Goal: Task Accomplishment & Management: Use online tool/utility

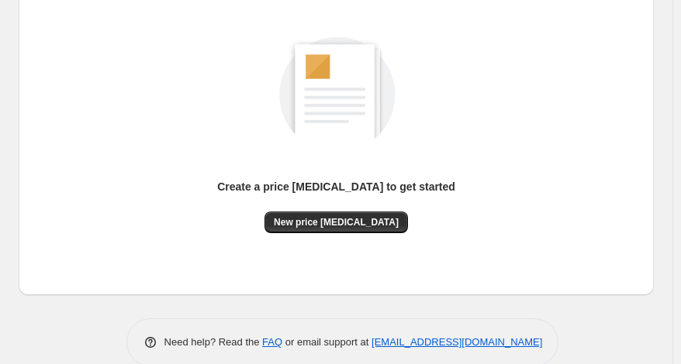
scroll to position [193, 0]
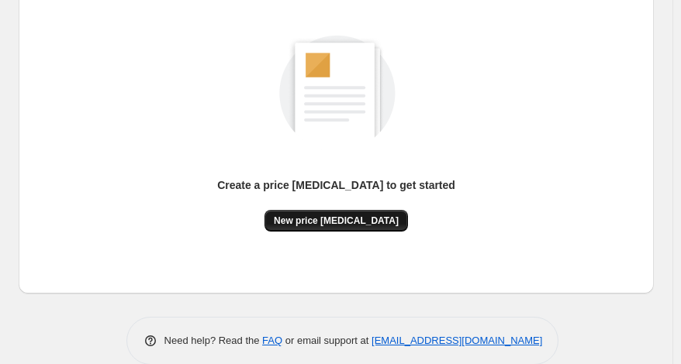
click at [350, 210] on button "New price change job" at bounding box center [335, 221] width 143 height 22
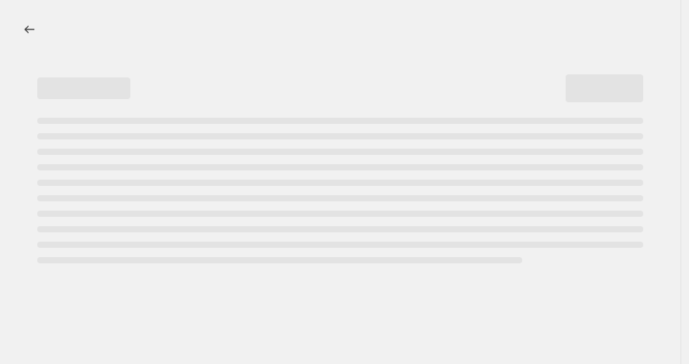
select select "percentage"
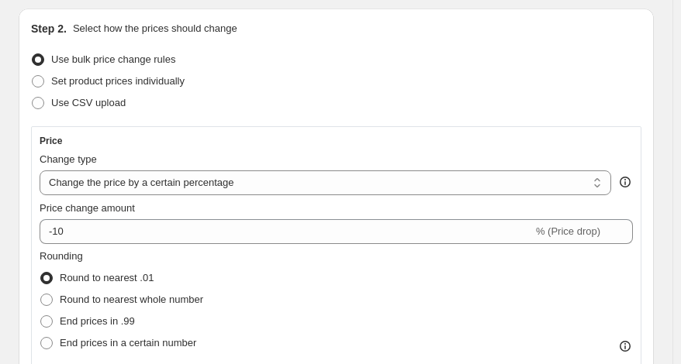
scroll to position [165, 0]
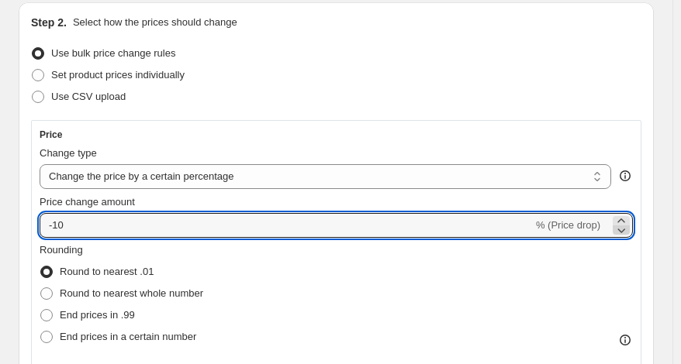
click at [626, 232] on icon at bounding box center [622, 231] width 8 height 5
click at [629, 229] on icon at bounding box center [621, 231] width 16 height 16
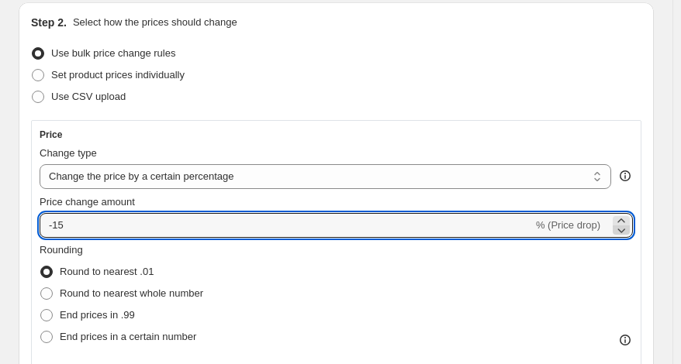
click at [629, 229] on icon at bounding box center [621, 231] width 16 height 16
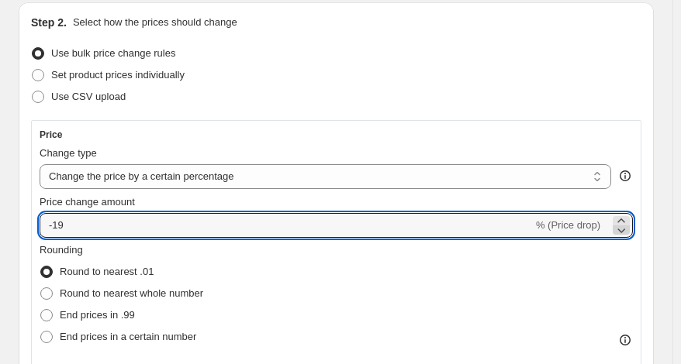
type input "-20"
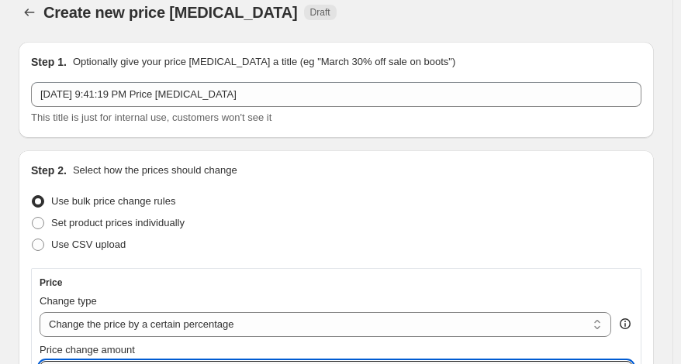
scroll to position [0, 0]
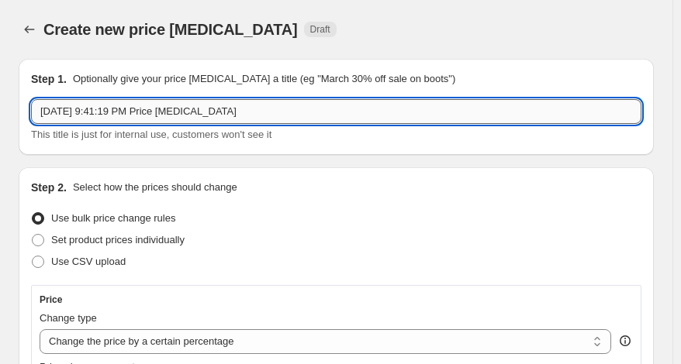
click at [330, 114] on input "Sep 18, 2025, 9:41:19 PM Price change job" at bounding box center [336, 111] width 610 height 25
click at [330, 114] on input "summer sale" at bounding box center [336, 111] width 610 height 25
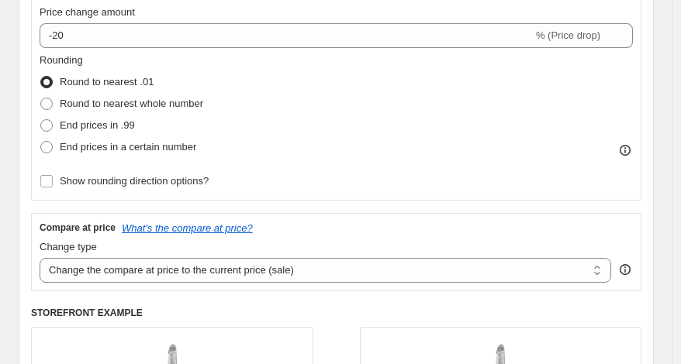
scroll to position [353, 0]
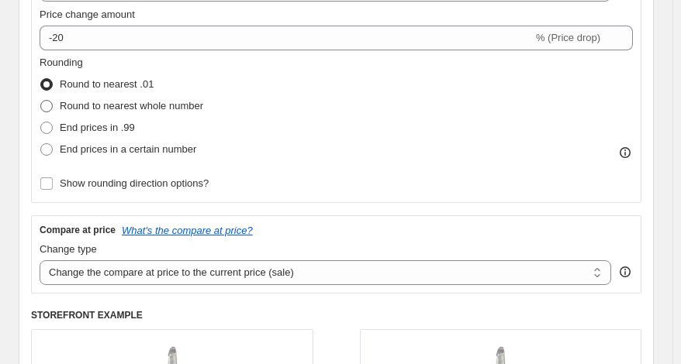
type input "summer sale 20% off sitewide"
click at [47, 105] on span at bounding box center [46, 106] width 12 height 12
click at [41, 101] on input "Round to nearest whole number" at bounding box center [40, 100] width 1 height 1
radio input "true"
click at [633, 150] on icon at bounding box center [625, 153] width 16 height 16
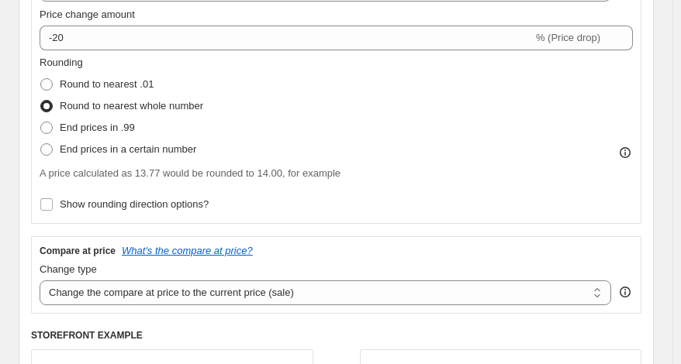
click at [633, 150] on icon at bounding box center [625, 153] width 16 height 16
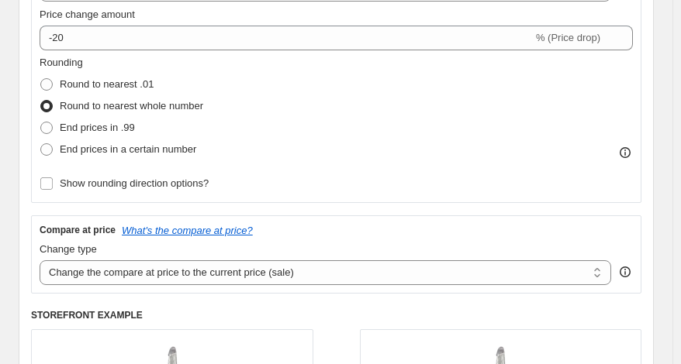
click at [633, 150] on icon at bounding box center [625, 153] width 16 height 16
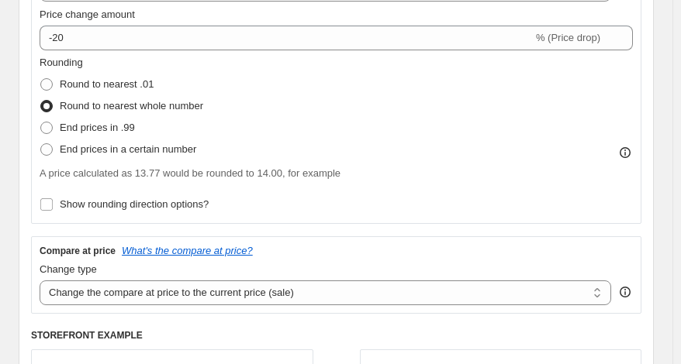
click at [633, 150] on icon at bounding box center [625, 153] width 16 height 16
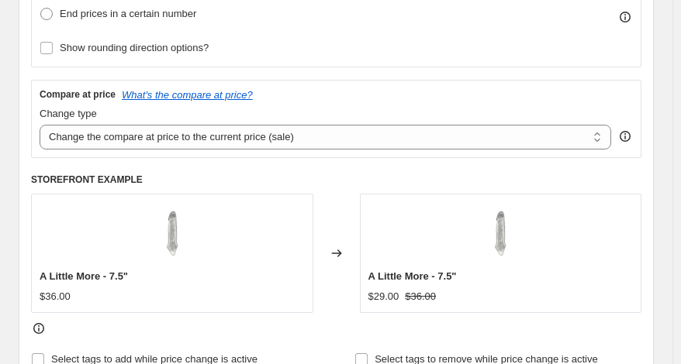
scroll to position [491, 0]
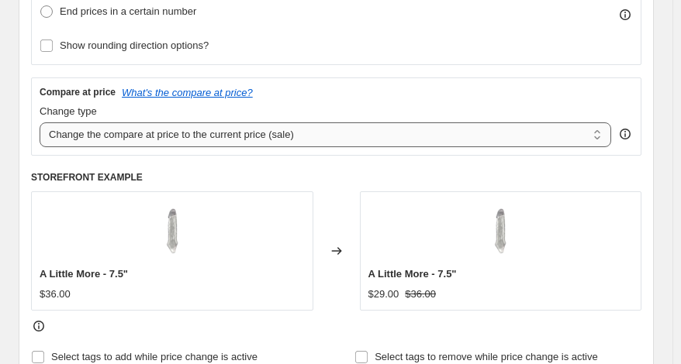
click at [605, 142] on select "Change the compare at price to the current price (sale) Change the compare at p…" at bounding box center [325, 135] width 571 height 25
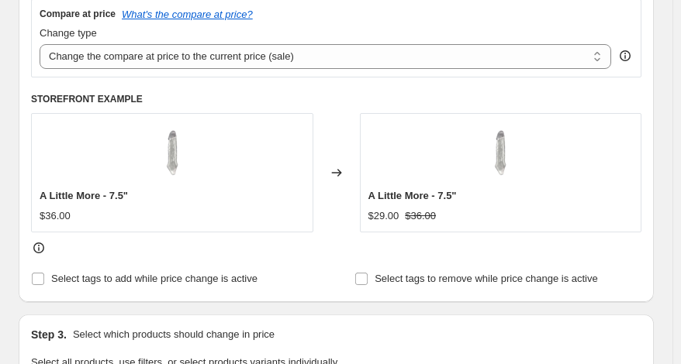
scroll to position [573, 0]
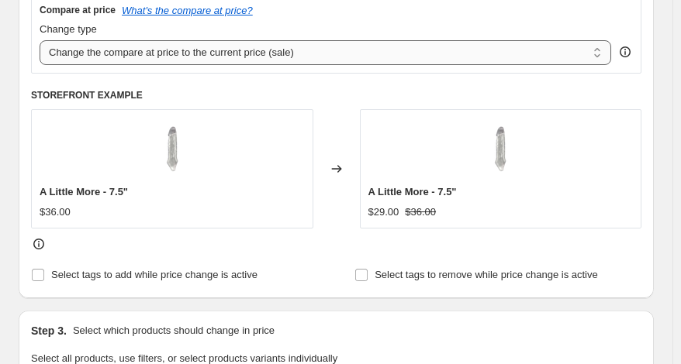
click at [607, 57] on select "Change the compare at price to the current price (sale) Change the compare at p…" at bounding box center [325, 52] width 571 height 25
click at [602, 56] on select "Change the compare at price to the current price (sale) Change the compare at p…" at bounding box center [325, 52] width 571 height 25
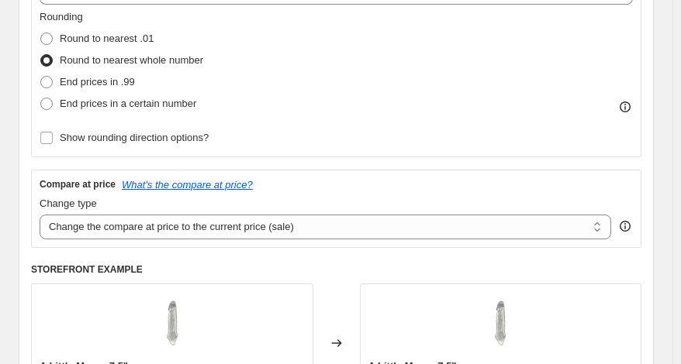
scroll to position [395, 0]
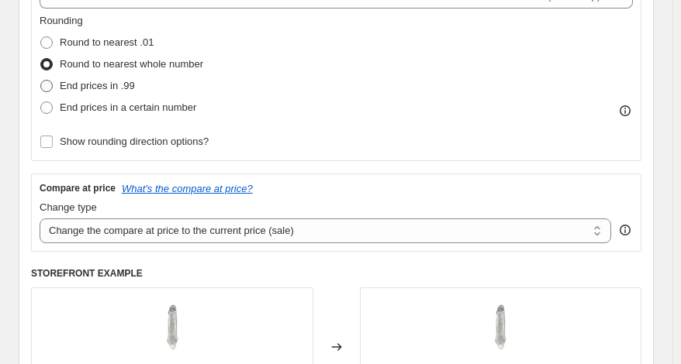
click at [50, 85] on span at bounding box center [46, 86] width 12 height 12
click at [41, 81] on input "End prices in .99" at bounding box center [40, 80] width 1 height 1
radio input "true"
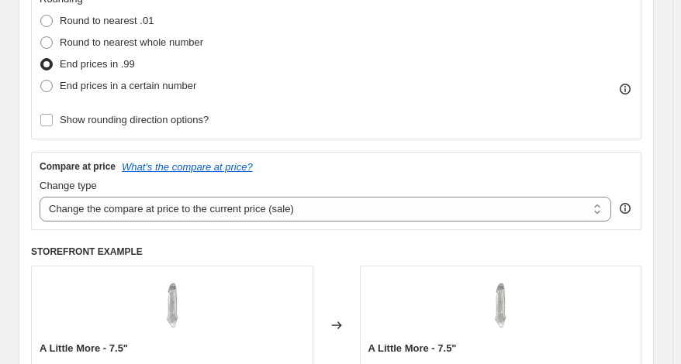
scroll to position [412, 0]
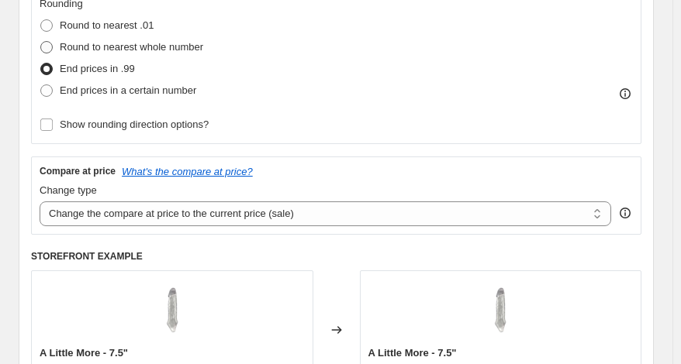
click at [46, 49] on span at bounding box center [46, 47] width 12 height 12
click at [41, 42] on input "Round to nearest whole number" at bounding box center [40, 41] width 1 height 1
radio input "true"
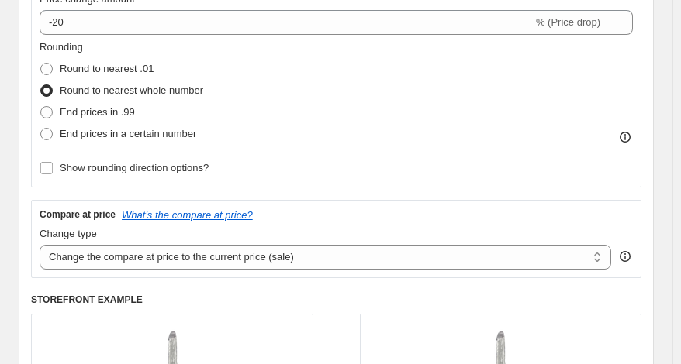
scroll to position [349, 0]
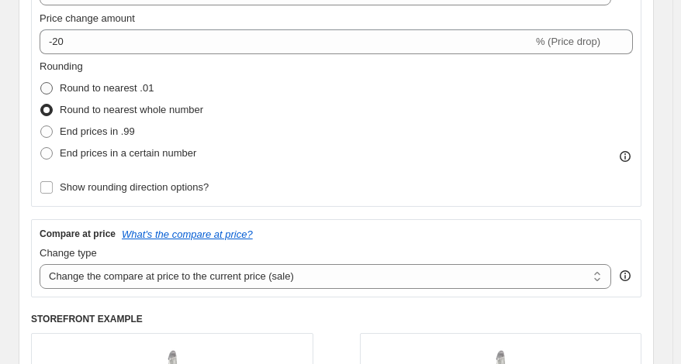
click at [51, 88] on span at bounding box center [46, 88] width 12 height 12
click at [41, 83] on input "Round to nearest .01" at bounding box center [40, 82] width 1 height 1
radio input "true"
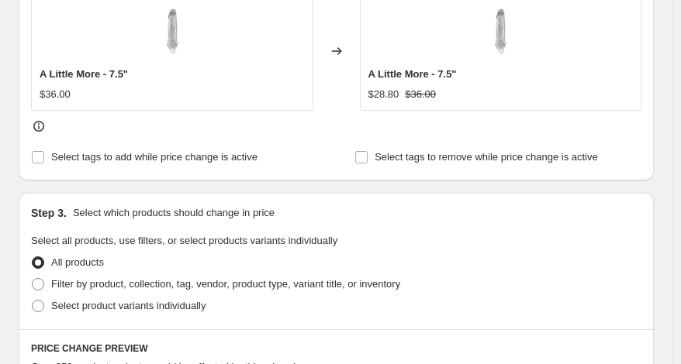
scroll to position [696, 0]
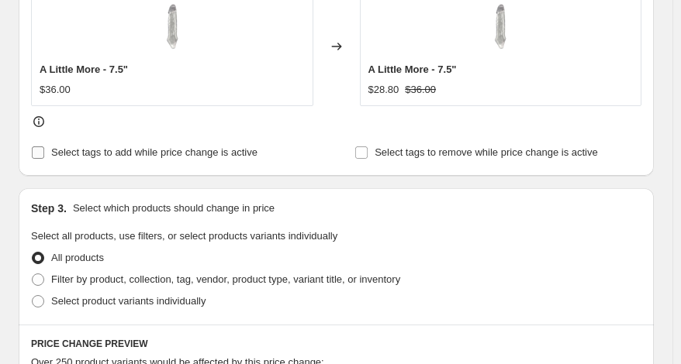
click at [39, 156] on input "Select tags to add while price change is active" at bounding box center [38, 153] width 12 height 12
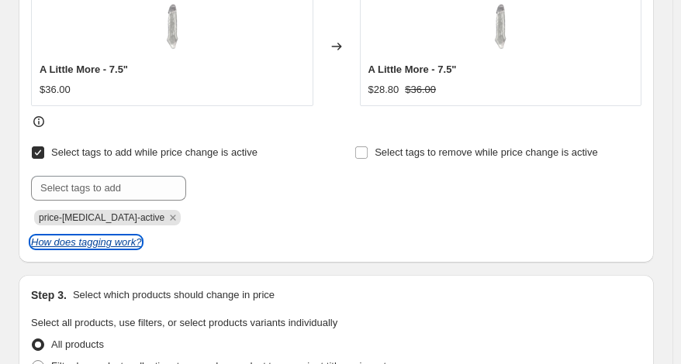
click at [75, 247] on icon "How does tagging work?" at bounding box center [86, 242] width 110 height 12
click at [40, 157] on input "Select tags to add while price change is active" at bounding box center [38, 153] width 12 height 12
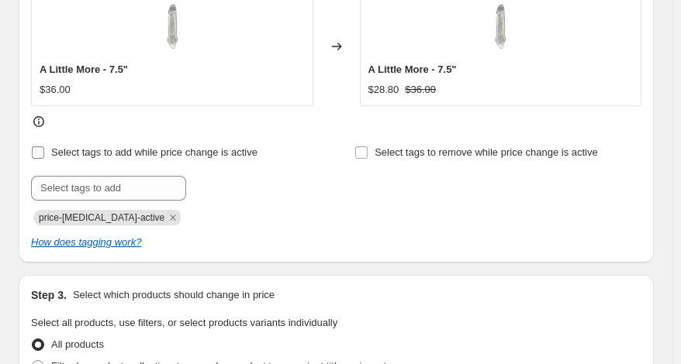
checkbox input "false"
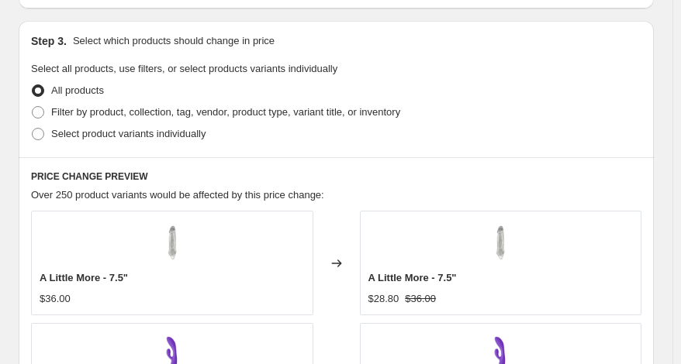
scroll to position [865, 0]
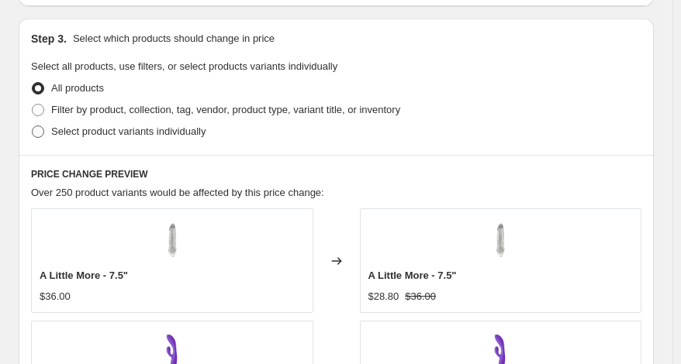
click at [40, 136] on span at bounding box center [38, 132] width 12 height 12
click at [33, 126] on input "Select product variants individually" at bounding box center [32, 126] width 1 height 1
radio input "true"
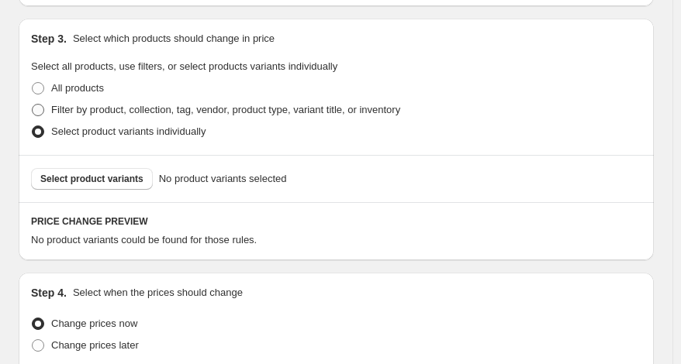
click at [39, 109] on span at bounding box center [38, 110] width 12 height 12
click at [33, 105] on input "Filter by product, collection, tag, vendor, product type, variant title, or inv…" at bounding box center [32, 104] width 1 height 1
radio input "true"
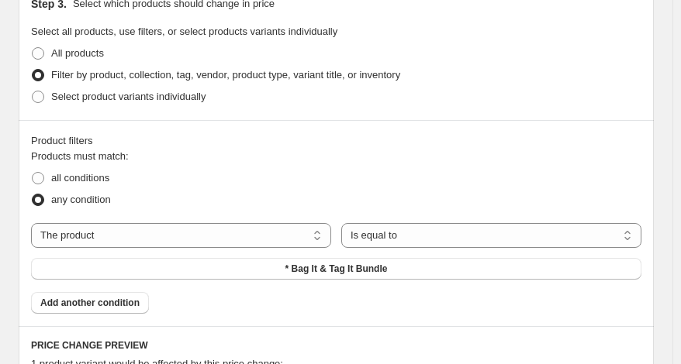
scroll to position [898, 0]
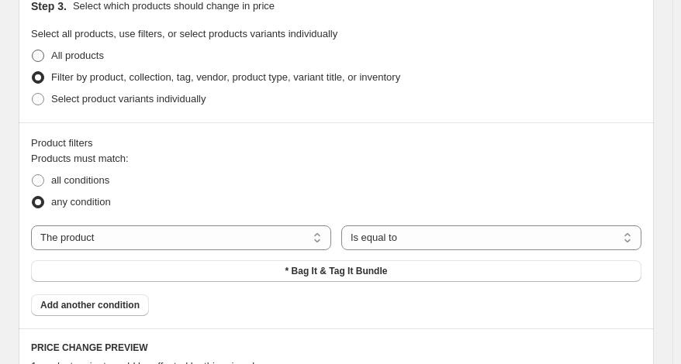
click at [38, 52] on span at bounding box center [38, 56] width 12 height 12
click at [33, 50] on input "All products" at bounding box center [32, 50] width 1 height 1
radio input "true"
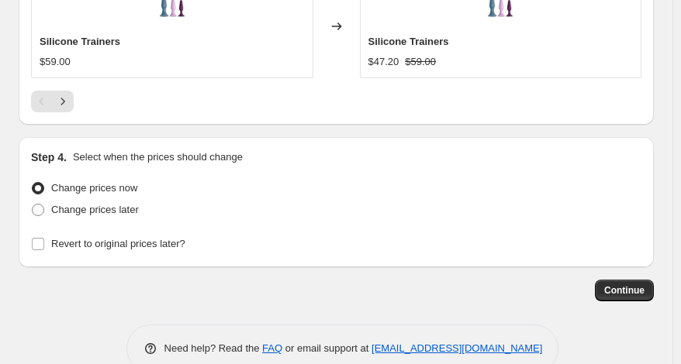
scroll to position [1550, 0]
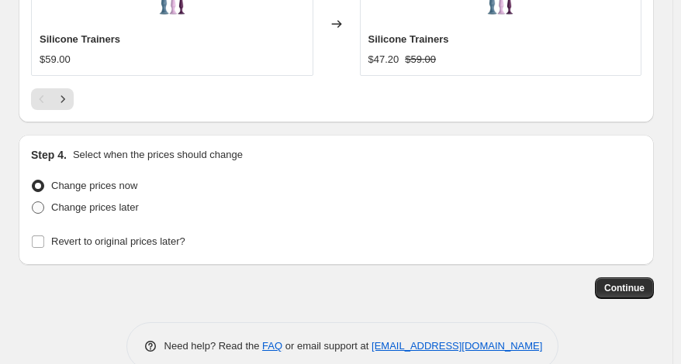
click at [40, 210] on span at bounding box center [38, 208] width 12 height 12
click at [33, 202] on input "Change prices later" at bounding box center [32, 202] width 1 height 1
radio input "true"
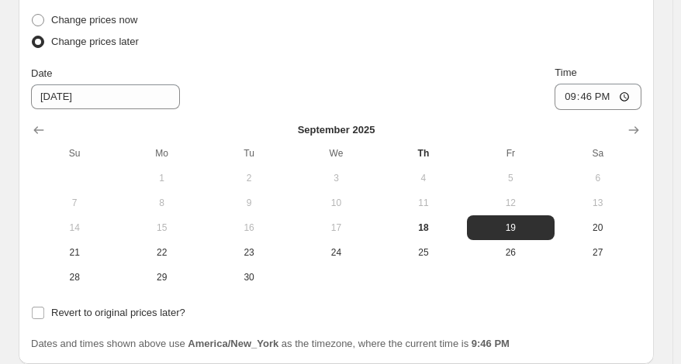
scroll to position [1724, 0]
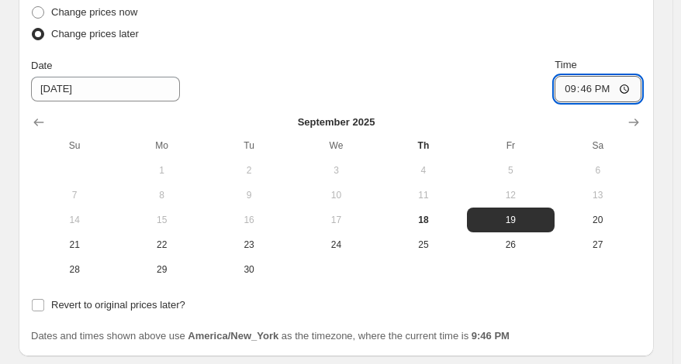
click at [632, 91] on input "21:46" at bounding box center [597, 89] width 87 height 26
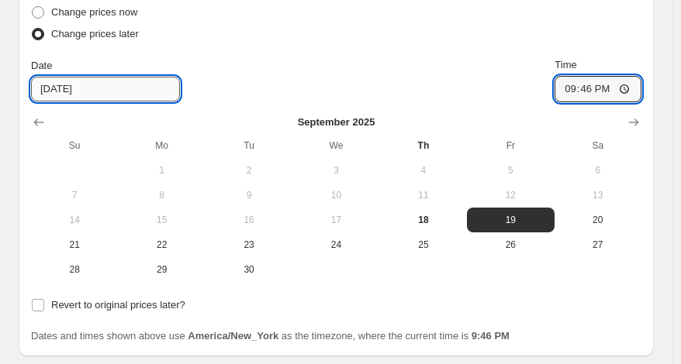
click at [119, 91] on input "9/19/2025" at bounding box center [105, 89] width 149 height 25
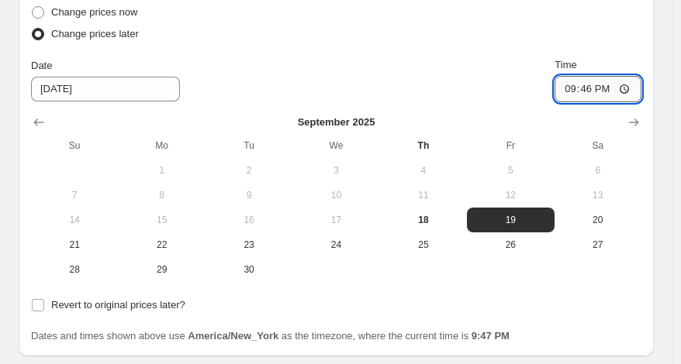
click at [586, 97] on input "21:46" at bounding box center [597, 89] width 87 height 26
click at [572, 92] on input "21:46" at bounding box center [597, 89] width 87 height 26
type input "20:30"
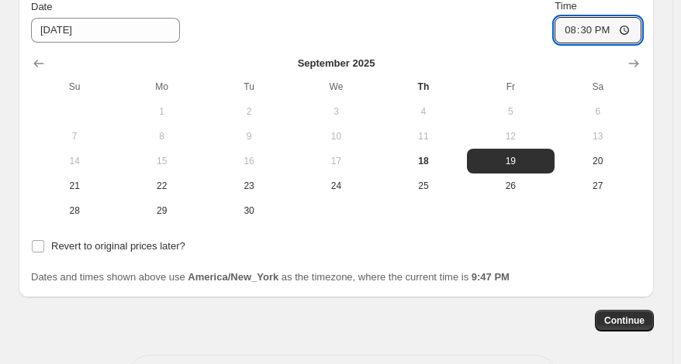
scroll to position [1786, 0]
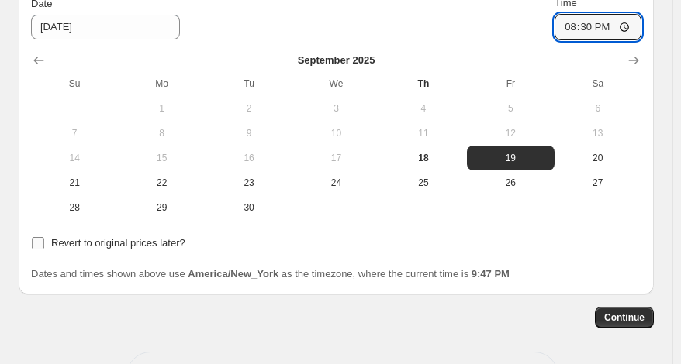
click at [36, 243] on input "Revert to original prices later?" at bounding box center [38, 243] width 12 height 12
checkbox input "true"
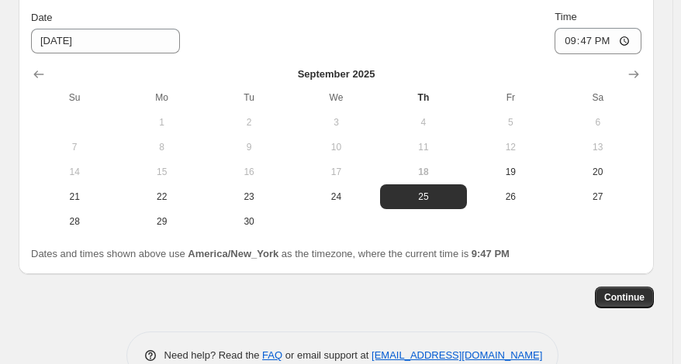
scroll to position [2066, 0]
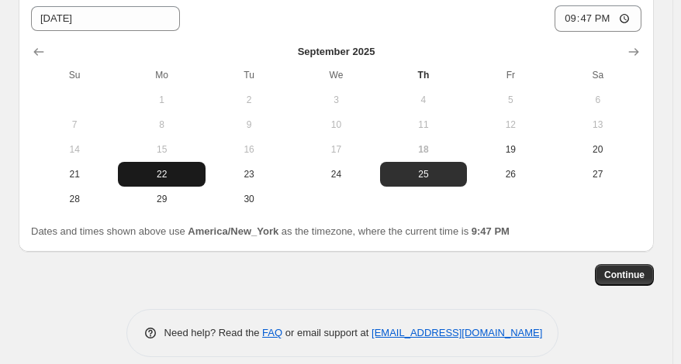
click at [151, 181] on span "22" at bounding box center [161, 174] width 74 height 12
type input "9/22/2025"
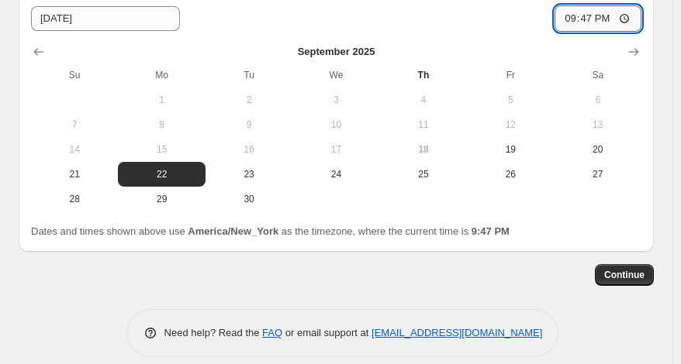
click at [623, 21] on input "21:47" at bounding box center [597, 18] width 87 height 26
type input "00:00"
click at [640, 276] on span "Continue" at bounding box center [624, 275] width 40 height 12
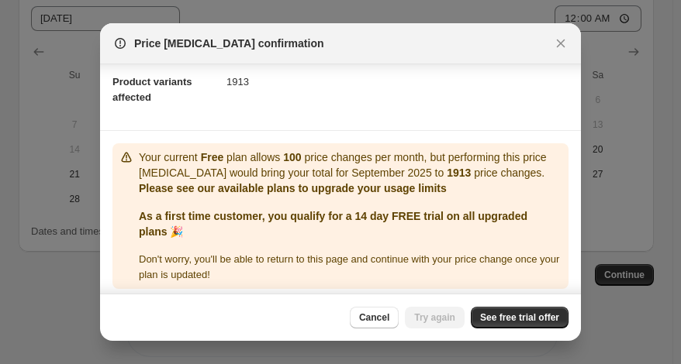
scroll to position [192, 0]
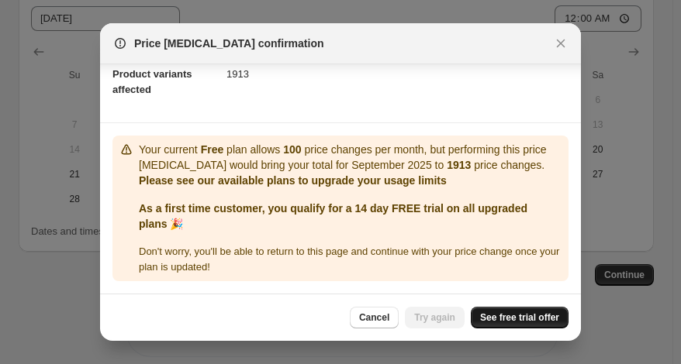
click at [523, 322] on span "See free trial offer" at bounding box center [519, 318] width 79 height 12
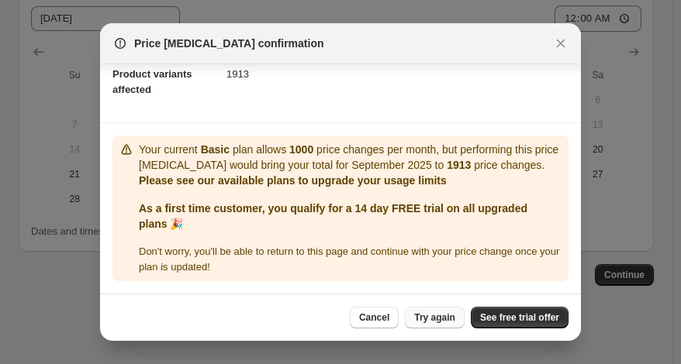
click at [437, 319] on span "Try again" at bounding box center [434, 318] width 41 height 12
click at [507, 318] on span "See free trial offer" at bounding box center [519, 318] width 79 height 12
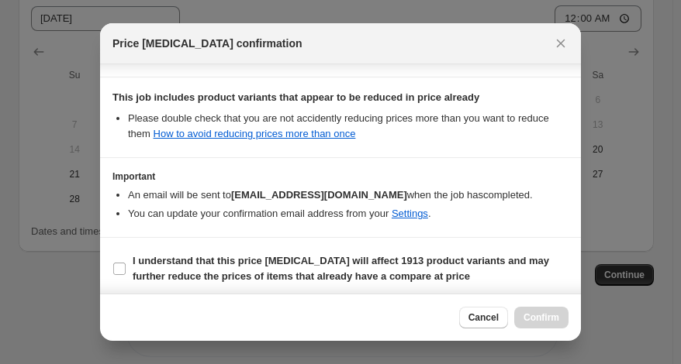
scroll to position [371, 0]
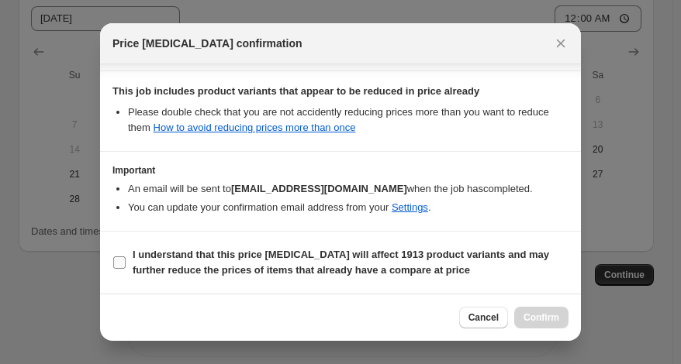
click at [124, 264] on input "I understand that this price change job will affect 1913 product variants and m…" at bounding box center [119, 263] width 12 height 12
checkbox input "true"
click at [544, 316] on span "Confirm" at bounding box center [541, 318] width 36 height 12
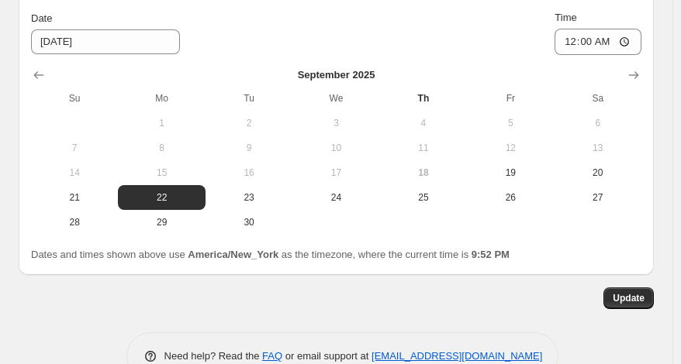
scroll to position [2145, 0]
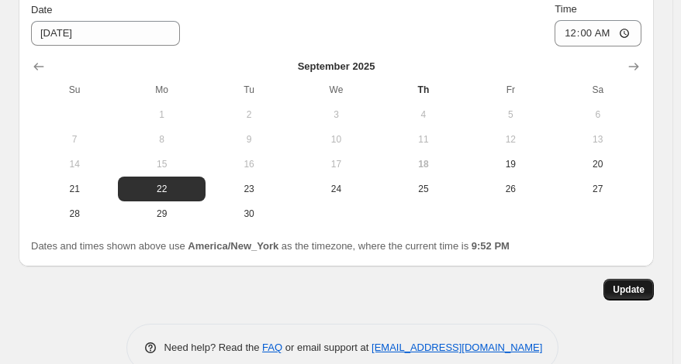
click at [627, 296] on span "Update" at bounding box center [629, 290] width 32 height 12
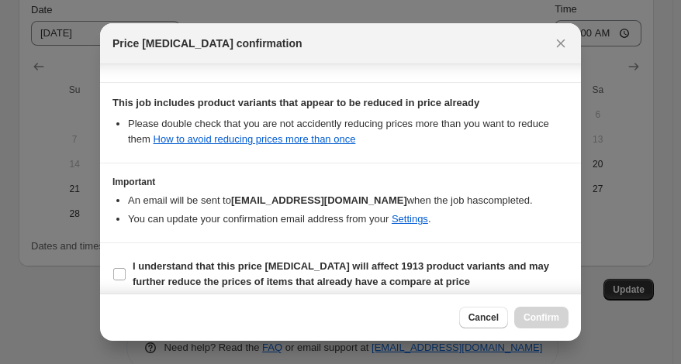
scroll to position [371, 0]
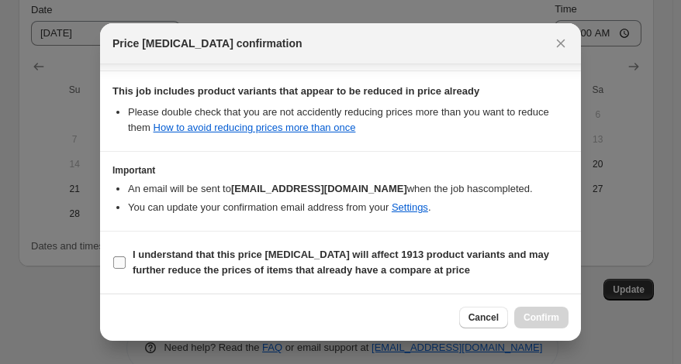
click at [123, 261] on input "I understand that this price change job will affect 1913 product variants and m…" at bounding box center [119, 263] width 12 height 12
checkbox input "true"
click at [537, 321] on span "Confirm" at bounding box center [541, 318] width 36 height 12
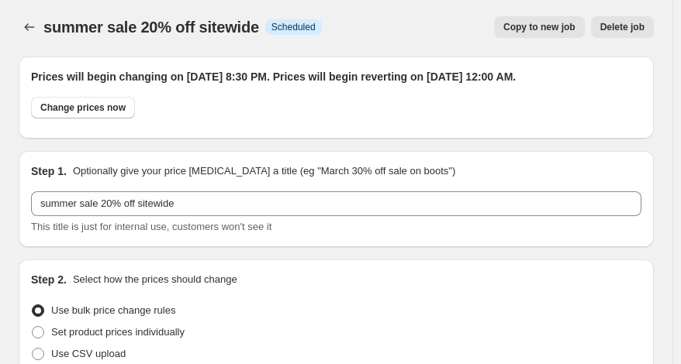
scroll to position [0, 0]
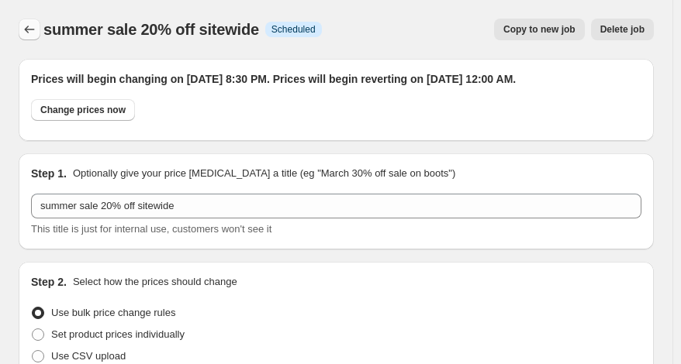
click at [26, 29] on icon "Price change jobs" at bounding box center [30, 30] width 10 height 8
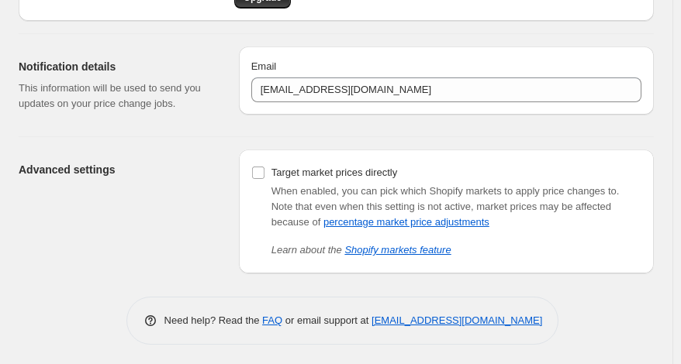
scroll to position [127, 0]
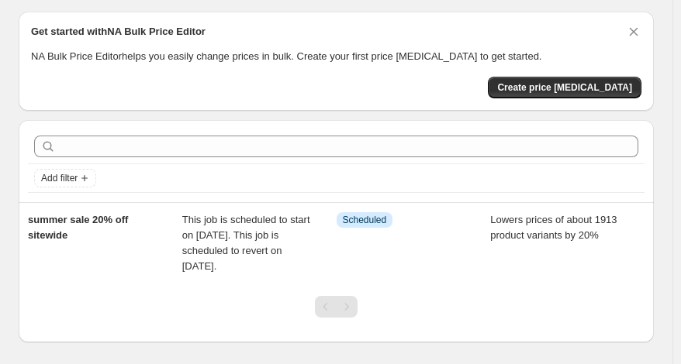
scroll to position [119, 0]
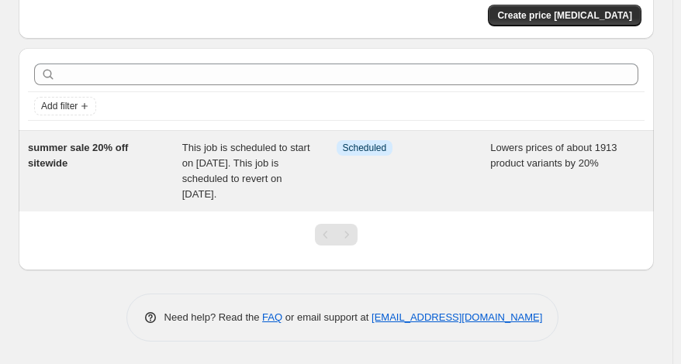
click at [64, 159] on span "summer sale 20% off sitewide" at bounding box center [78, 155] width 100 height 27
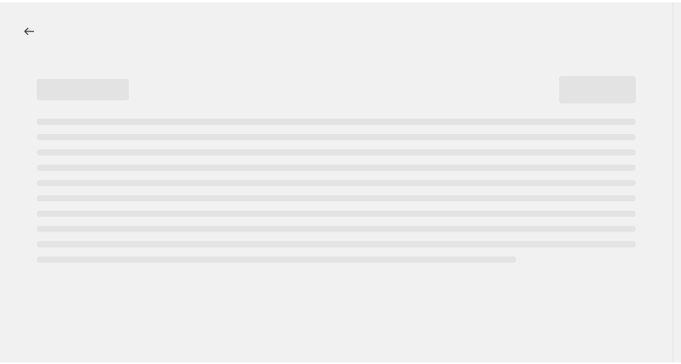
select select "percentage"
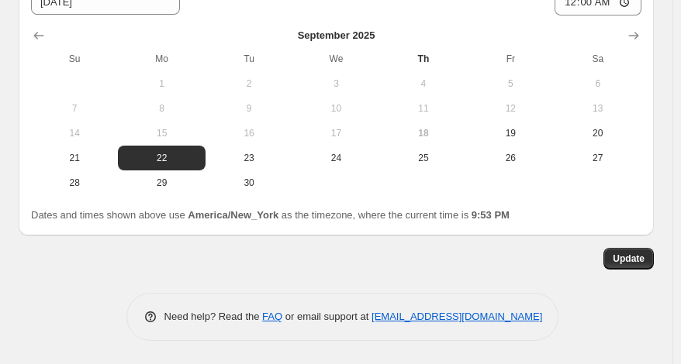
scroll to position [2194, 0]
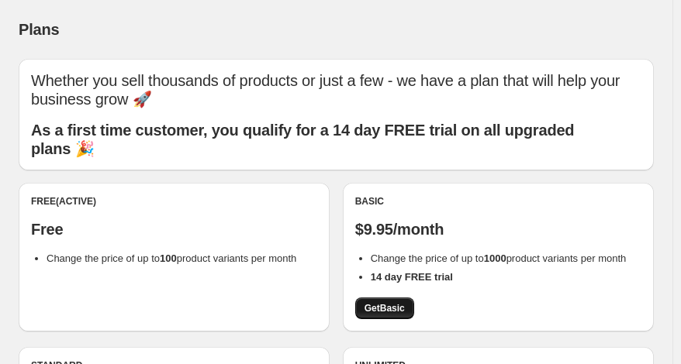
click at [394, 308] on span "Get Basic" at bounding box center [384, 308] width 40 height 12
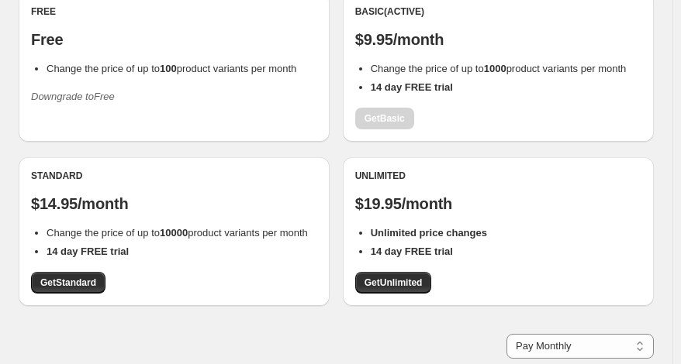
scroll to position [192, 0]
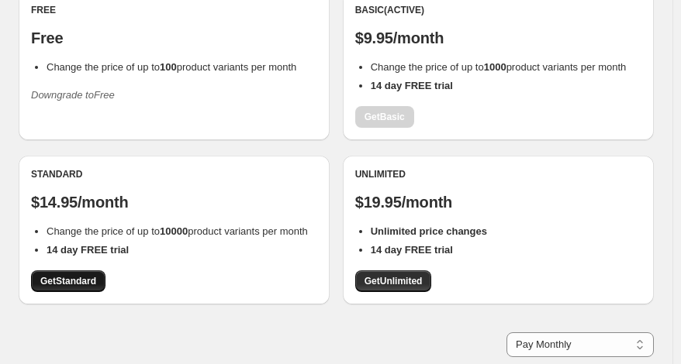
click at [87, 282] on span "Get Standard" at bounding box center [68, 281] width 56 height 12
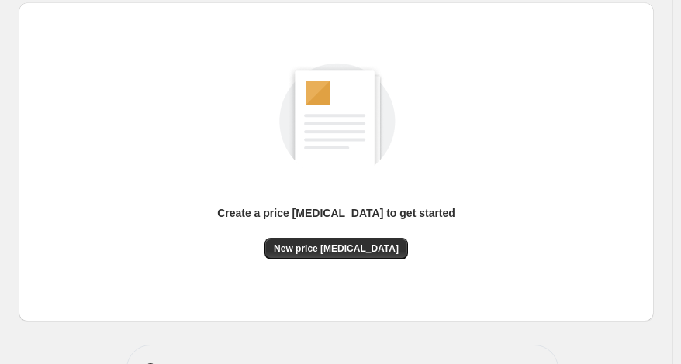
scroll to position [216, 0]
